Goal: Task Accomplishment & Management: Manage account settings

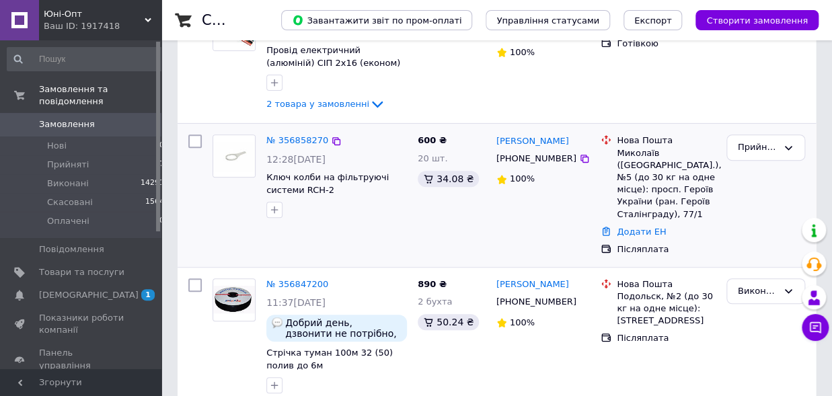
scroll to position [74, 0]
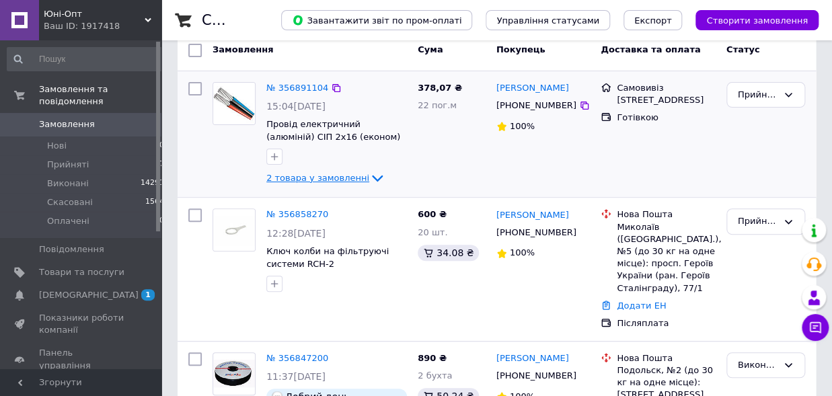
click at [369, 175] on icon at bounding box center [377, 178] width 16 height 16
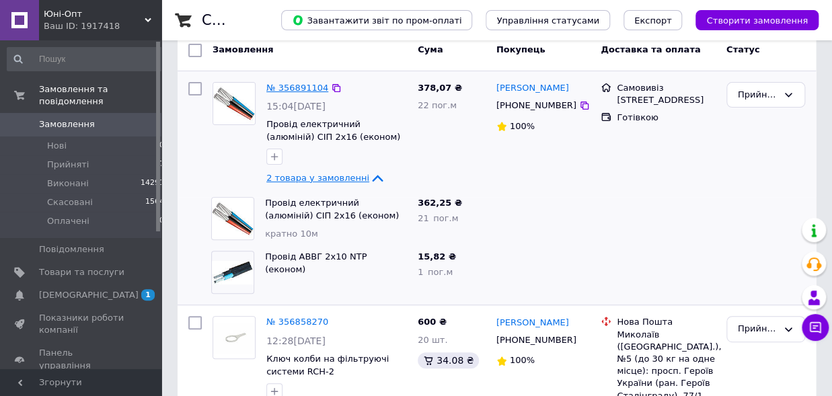
click at [299, 92] on link "№ 356891104" at bounding box center [297, 88] width 62 height 10
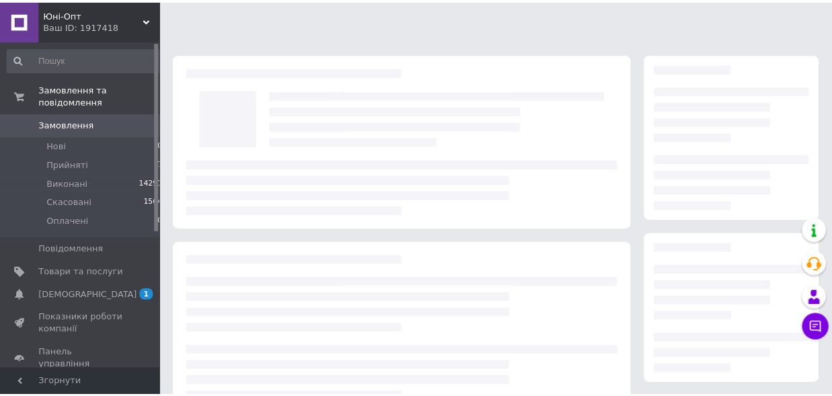
scroll to position [218, 0]
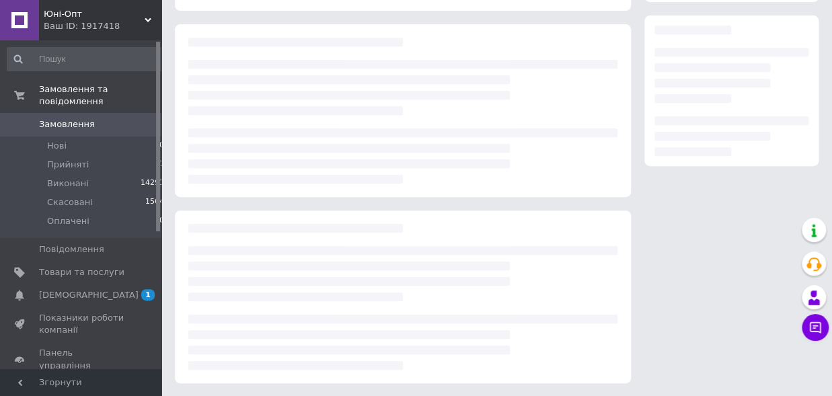
click at [298, 136] on div at bounding box center [402, 155] width 429 height 55
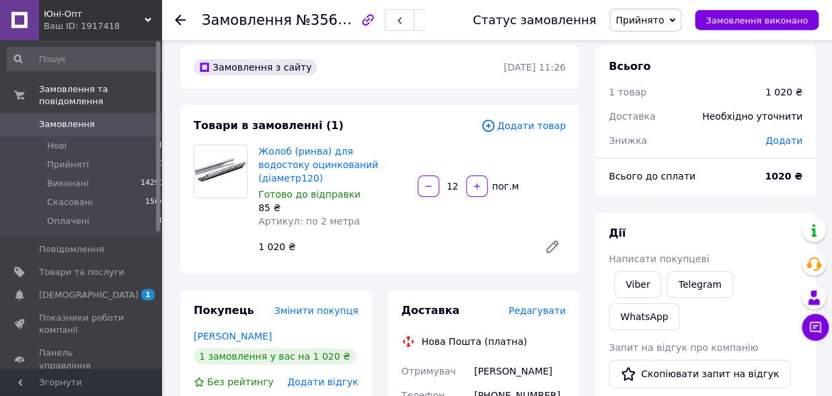
scroll to position [0, 0]
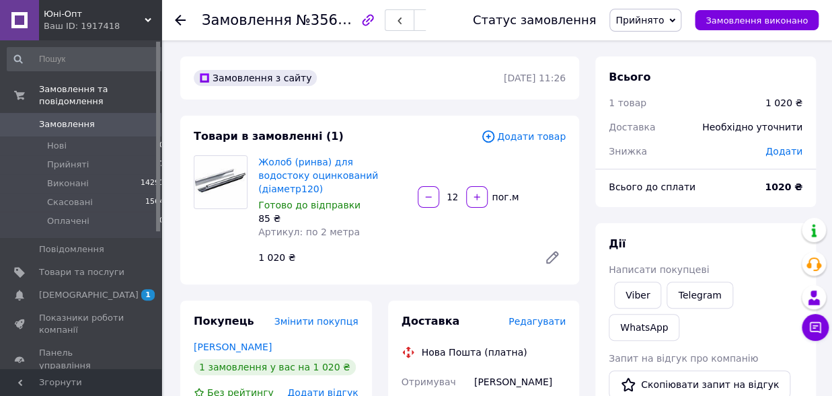
drag, startPoint x: 459, startPoint y: 189, endPoint x: 426, endPoint y: 189, distance: 33.0
click at [442, 192] on input "12" at bounding box center [453, 197] width 22 height 10
type input "24"
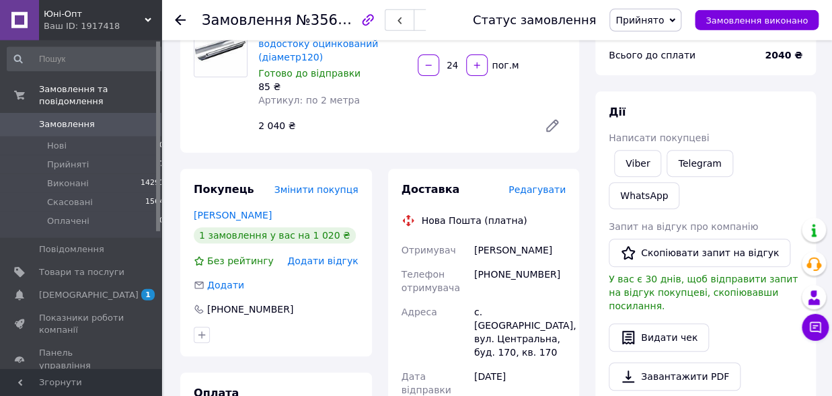
scroll to position [222, 0]
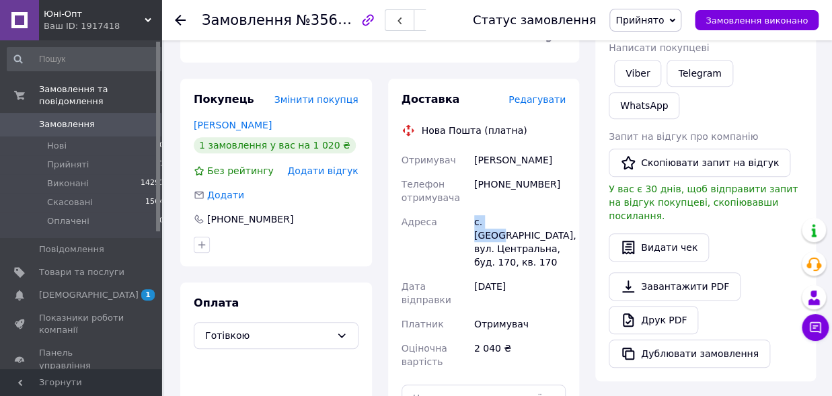
drag, startPoint x: 507, startPoint y: 209, endPoint x: 466, endPoint y: 208, distance: 41.0
click at [466, 208] on div "Отримувач [PERSON_NAME] Телефон отримувача [PHONE_NUMBER] Адреса [PERSON_NAME].…" at bounding box center [484, 261] width 170 height 226
copy div "Адреса с. Лімна"
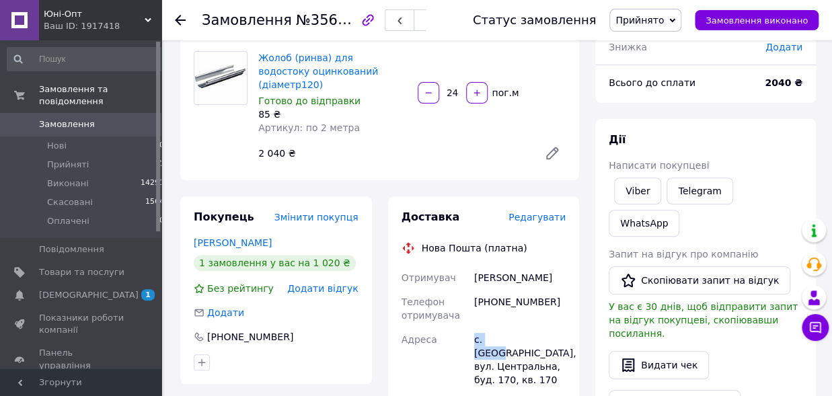
scroll to position [74, 0]
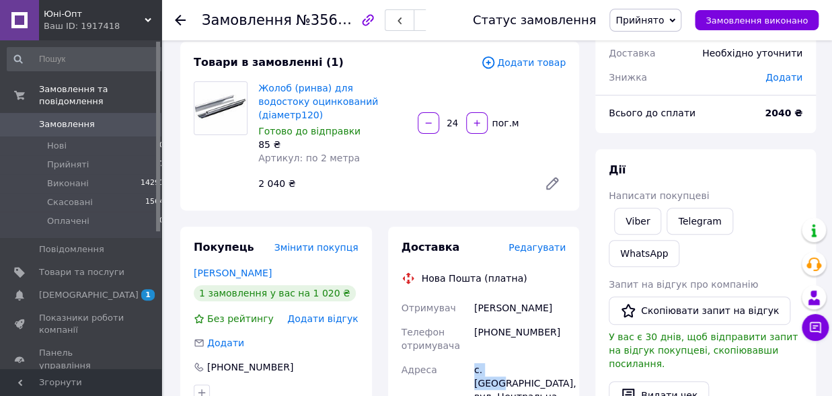
click at [652, 20] on span "Прийнято" at bounding box center [639, 20] width 48 height 11
click at [655, 48] on li "Виконано" at bounding box center [645, 47] width 71 height 20
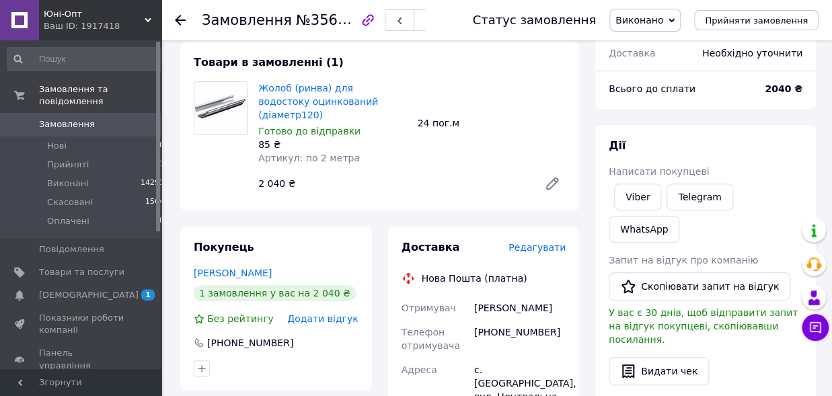
scroll to position [148, 0]
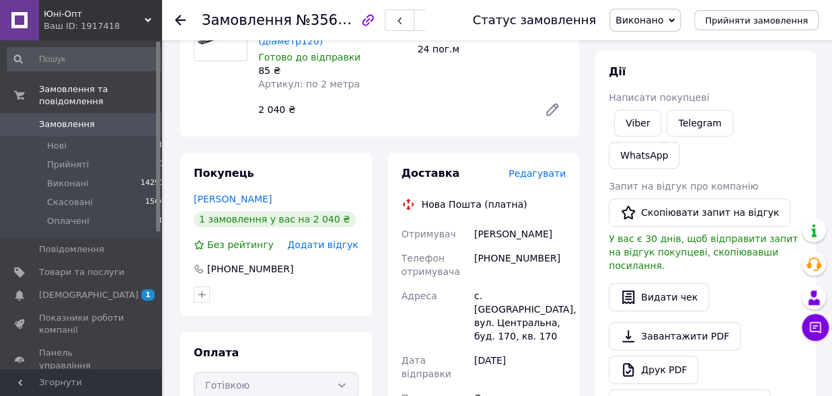
click at [178, 20] on use at bounding box center [180, 20] width 11 height 11
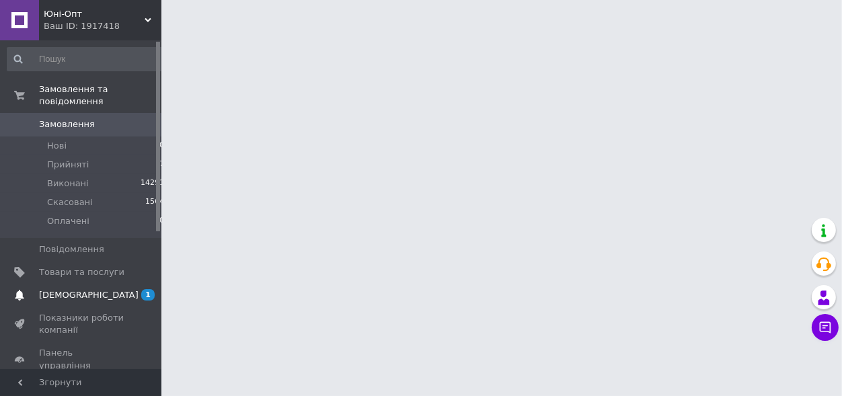
click at [141, 289] on span "1 0" at bounding box center [142, 295] width 37 height 12
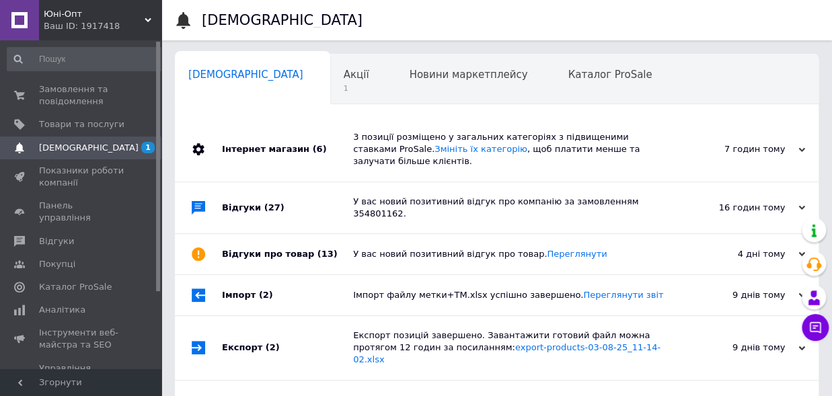
scroll to position [0, 7]
click at [323, 81] on div "Акції 1" at bounding box center [356, 79] width 66 height 51
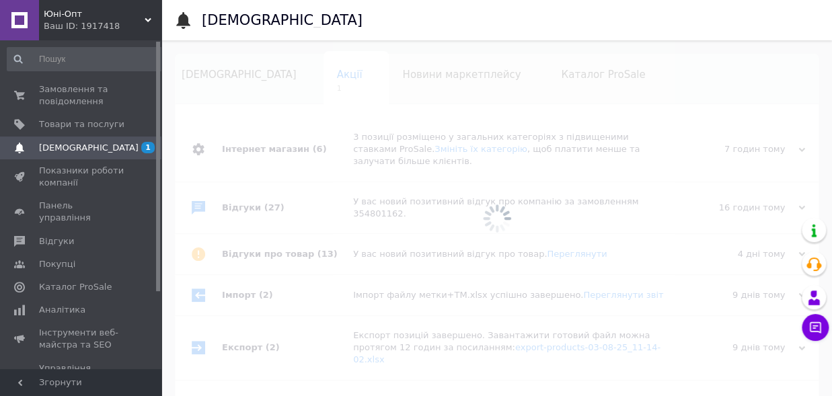
scroll to position [0, 23]
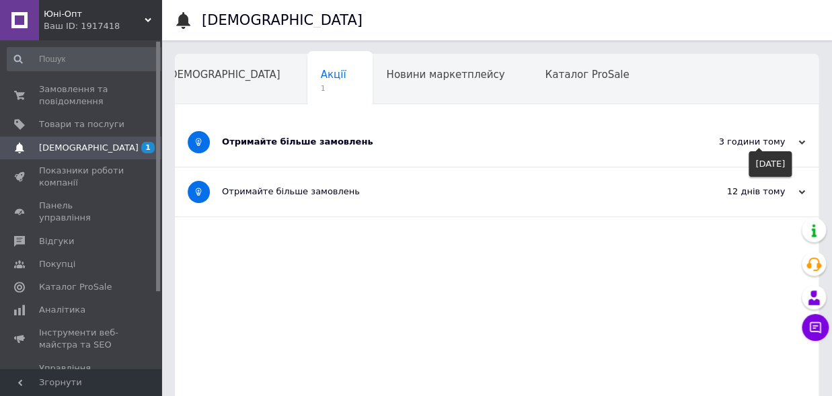
click at [800, 143] on use at bounding box center [801, 143] width 7 height 4
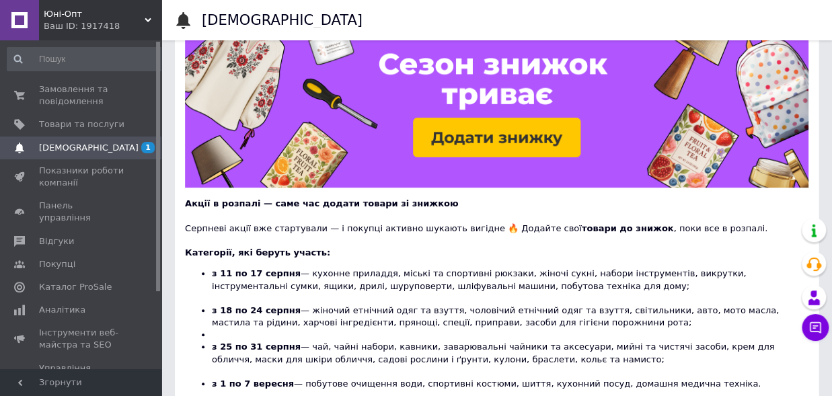
scroll to position [0, 0]
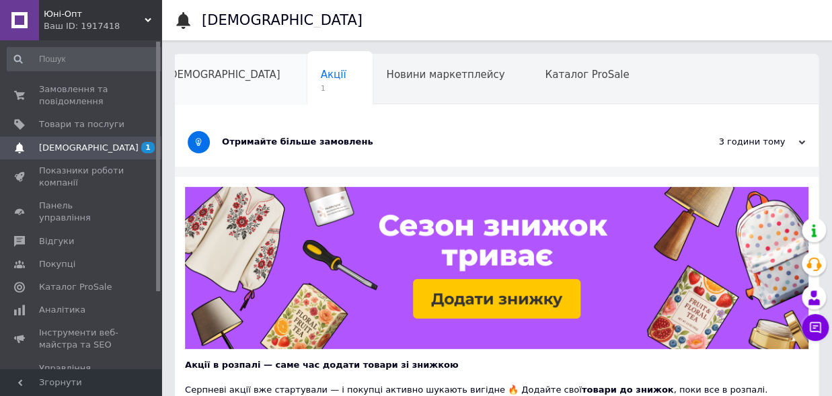
click at [202, 78] on span "[DEMOGRAPHIC_DATA]" at bounding box center [222, 75] width 115 height 12
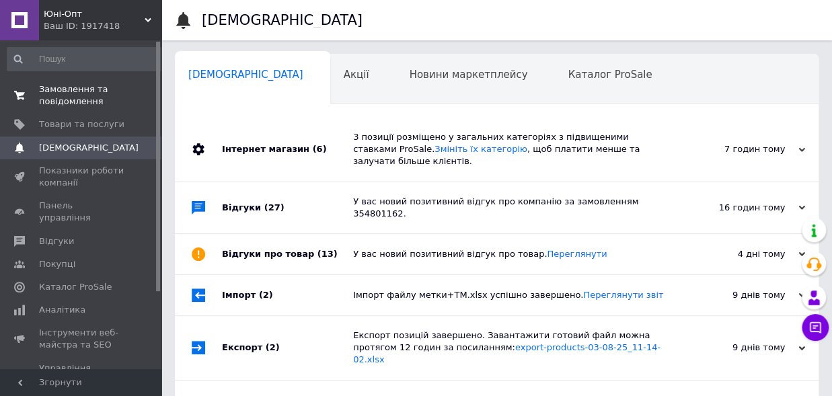
click at [77, 98] on span "Замовлення та повідомлення" at bounding box center [81, 95] width 85 height 24
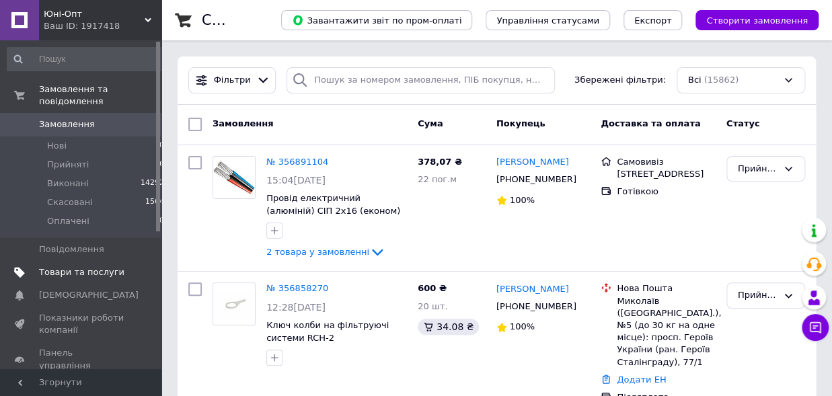
click at [61, 266] on span "Товари та послуги" at bounding box center [81, 272] width 85 height 12
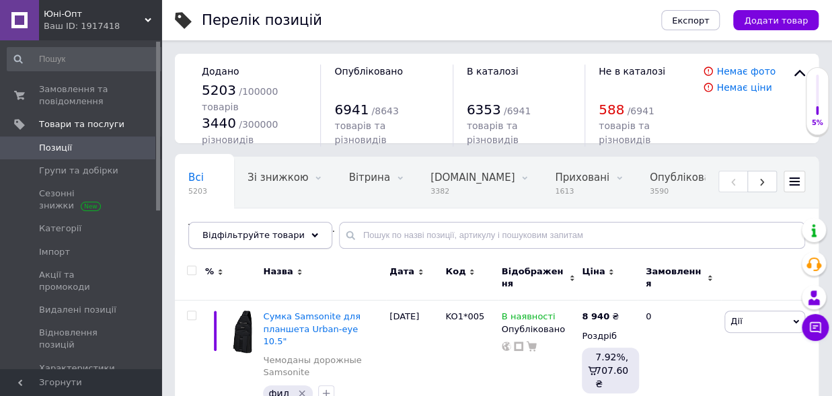
click at [293, 233] on div "Відфільтруйте товари" at bounding box center [260, 235] width 144 height 27
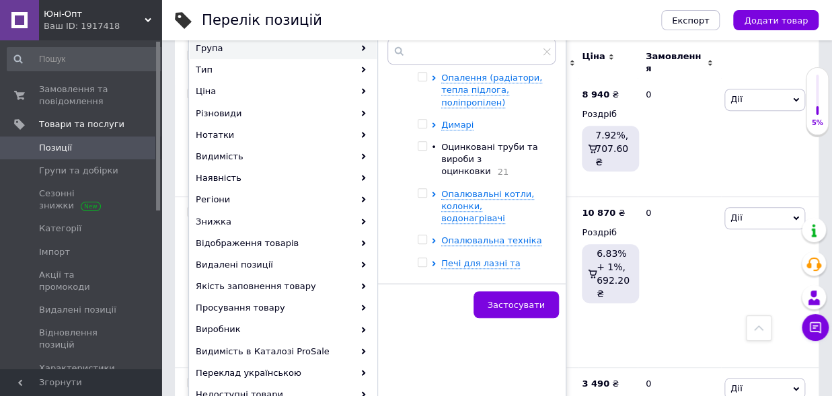
scroll to position [141, 0]
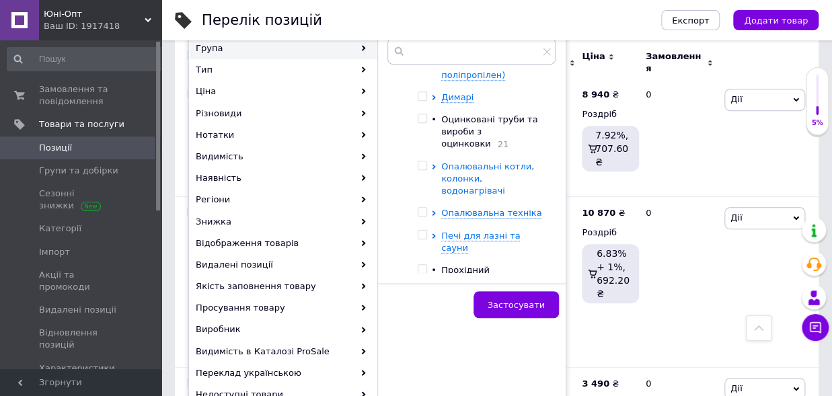
click at [447, 167] on span "Опалювальні котли, колонки, водонагрівачі" at bounding box center [487, 178] width 93 height 34
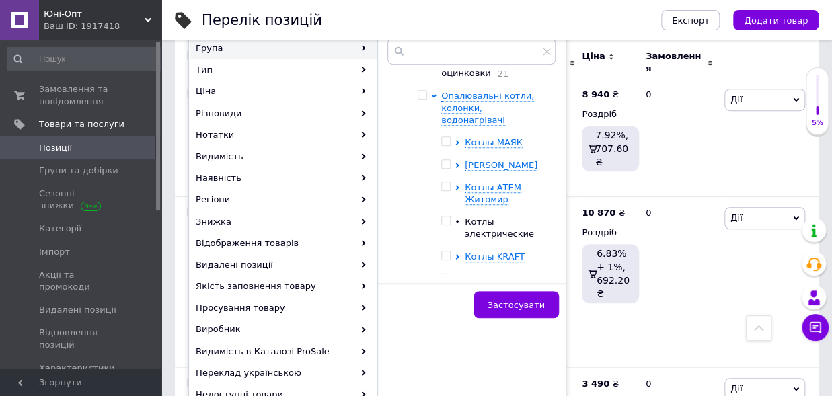
scroll to position [211, 0]
click at [484, 182] on span "Котлы АТЕМ Житомир" at bounding box center [493, 193] width 56 height 22
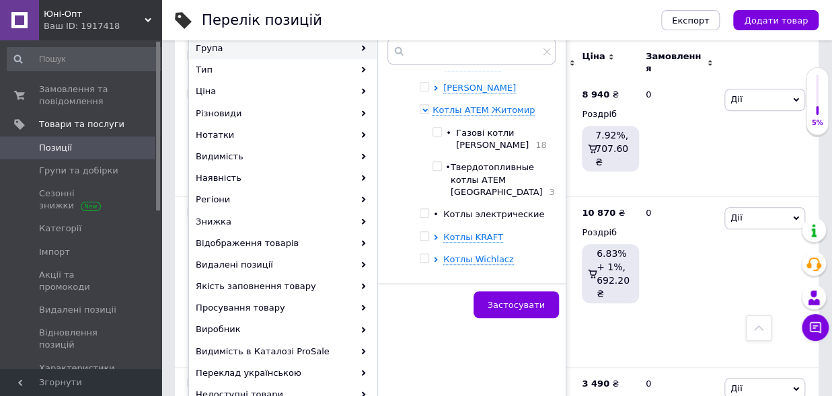
scroll to position [281, 0]
